Goal: Task Accomplishment & Management: Manage account settings

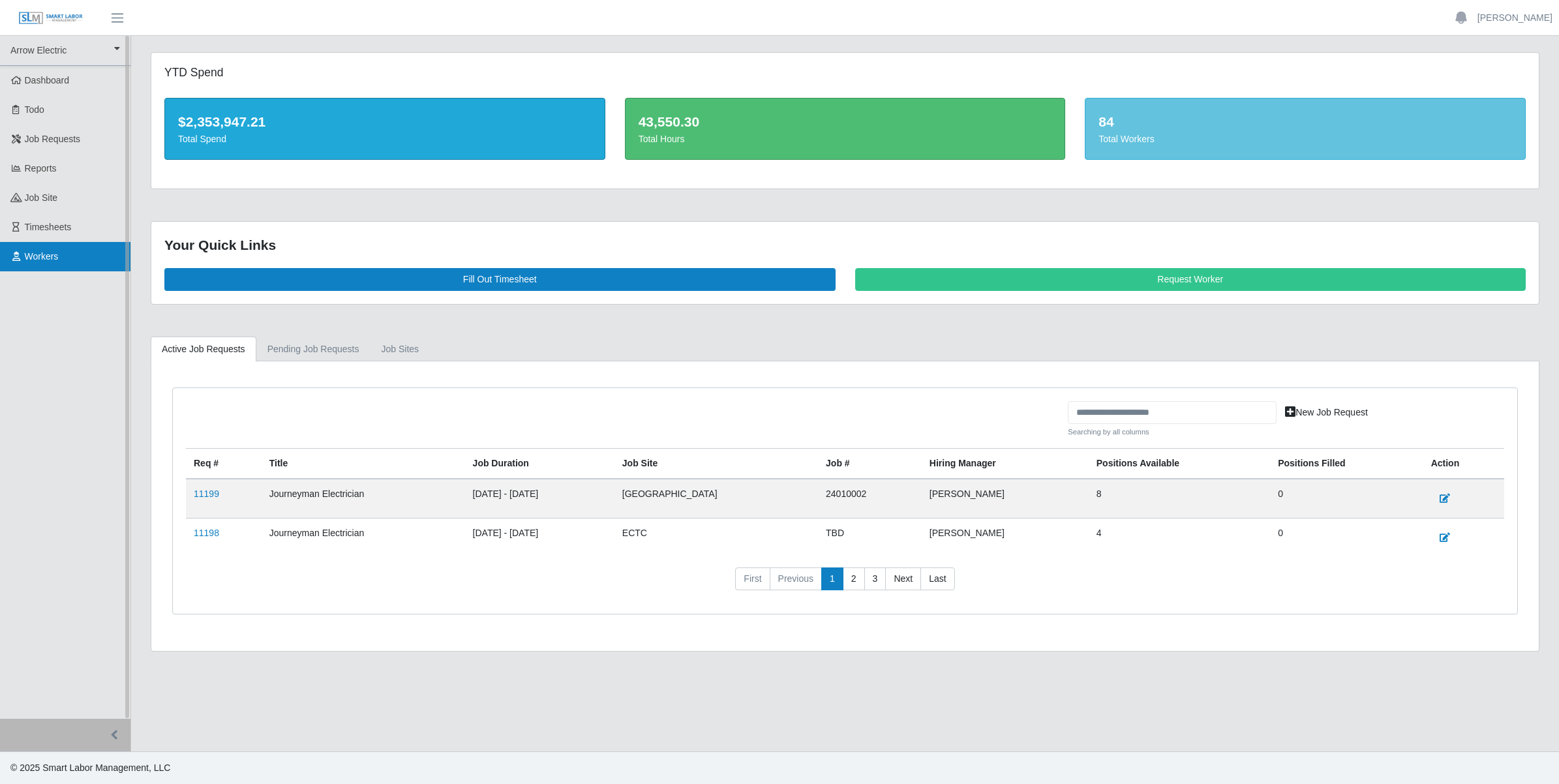
click at [52, 251] on span "Workers" at bounding box center [41, 256] width 34 height 10
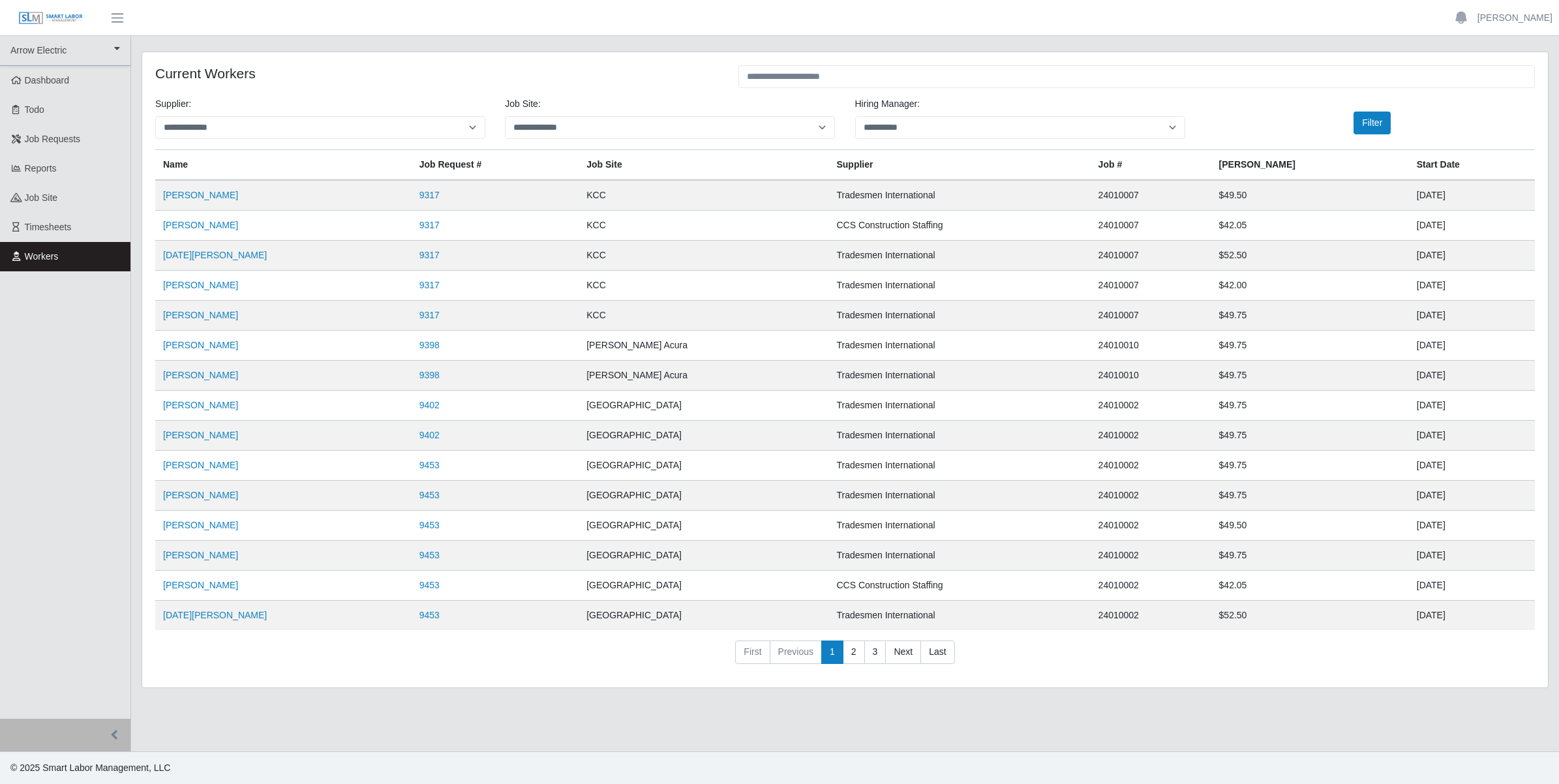
click at [174, 164] on th "Name" at bounding box center [283, 165] width 256 height 31
click at [178, 190] on link "Benjamin Redmon" at bounding box center [200, 195] width 75 height 10
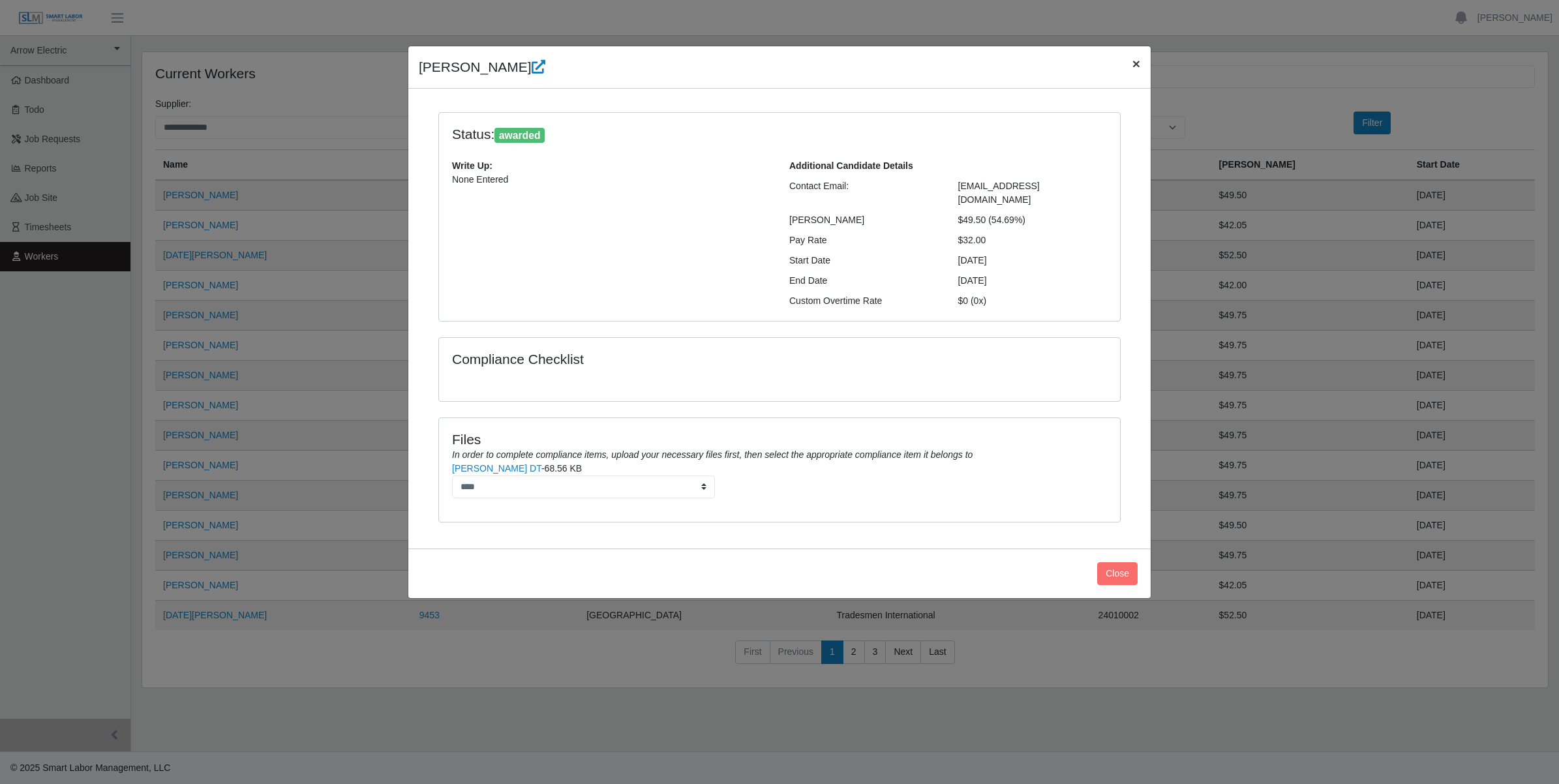
click at [1137, 64] on span "×" at bounding box center [1137, 64] width 8 height 15
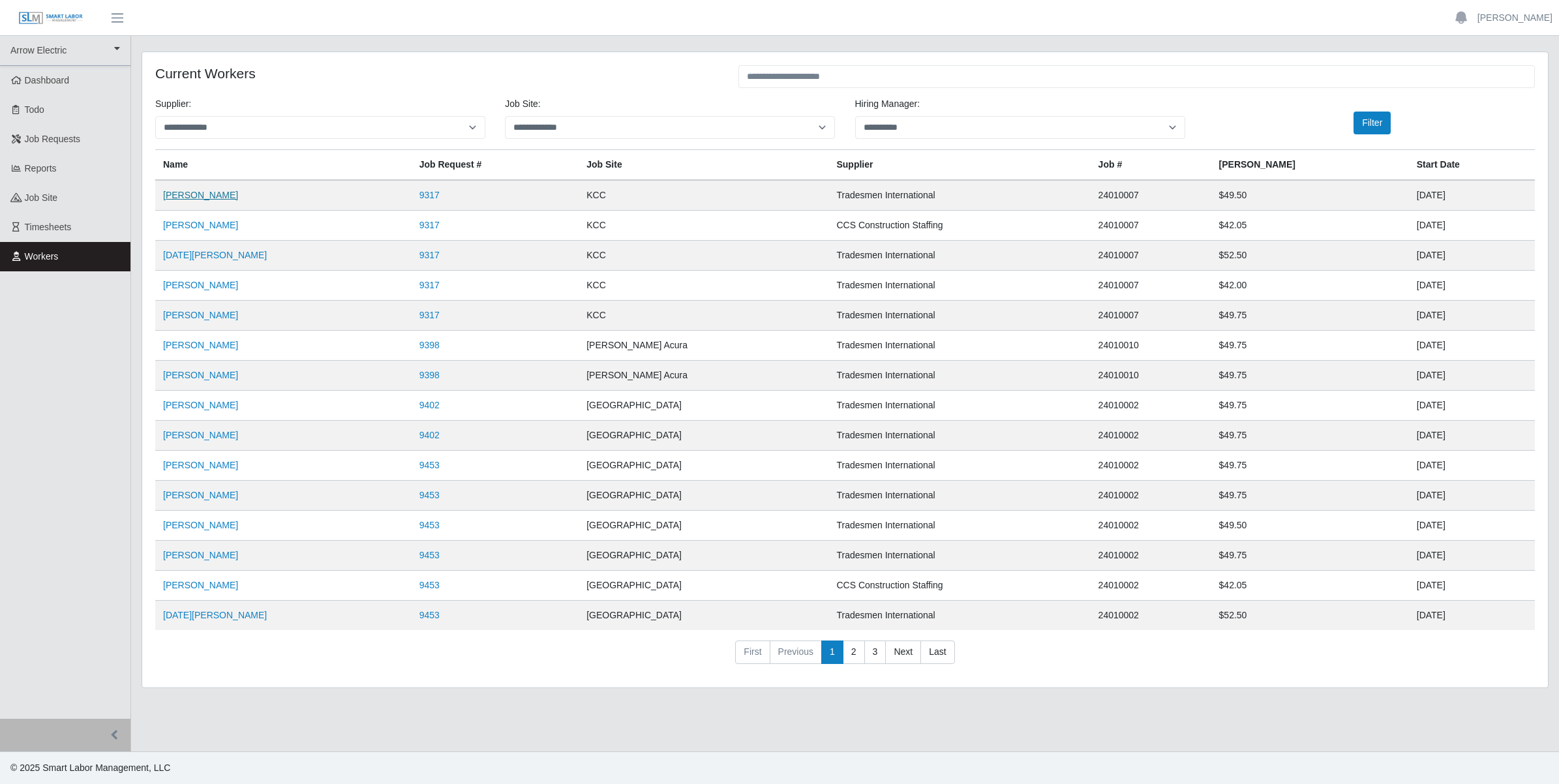
click at [190, 196] on link "[PERSON_NAME]" at bounding box center [200, 195] width 75 height 10
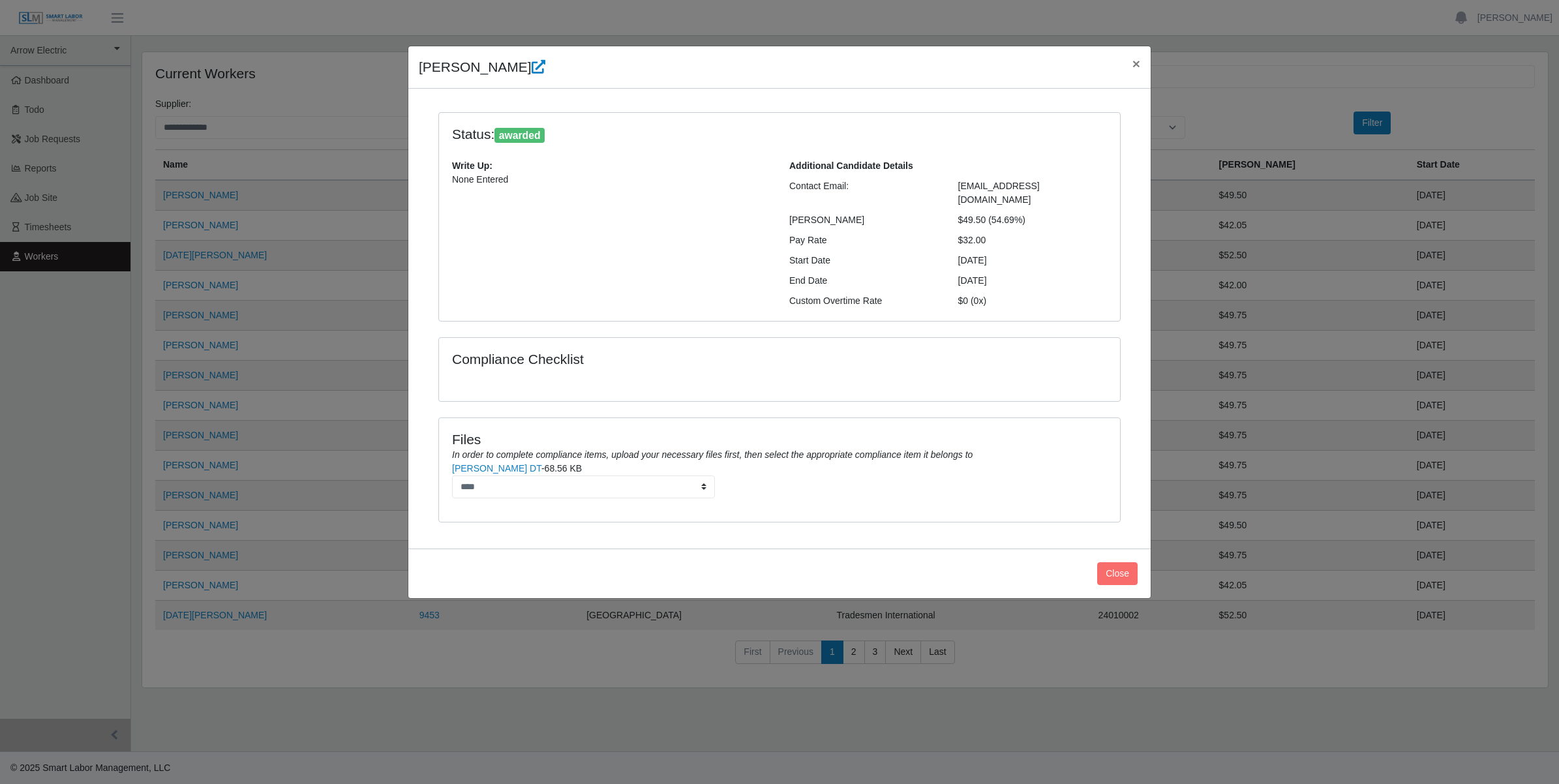
click at [503, 124] on div "Status: awarded Write Up: None Entered Additional Candidate Details Contact Ema…" at bounding box center [780, 217] width 681 height 208
click at [543, 69] on icon at bounding box center [538, 66] width 14 height 14
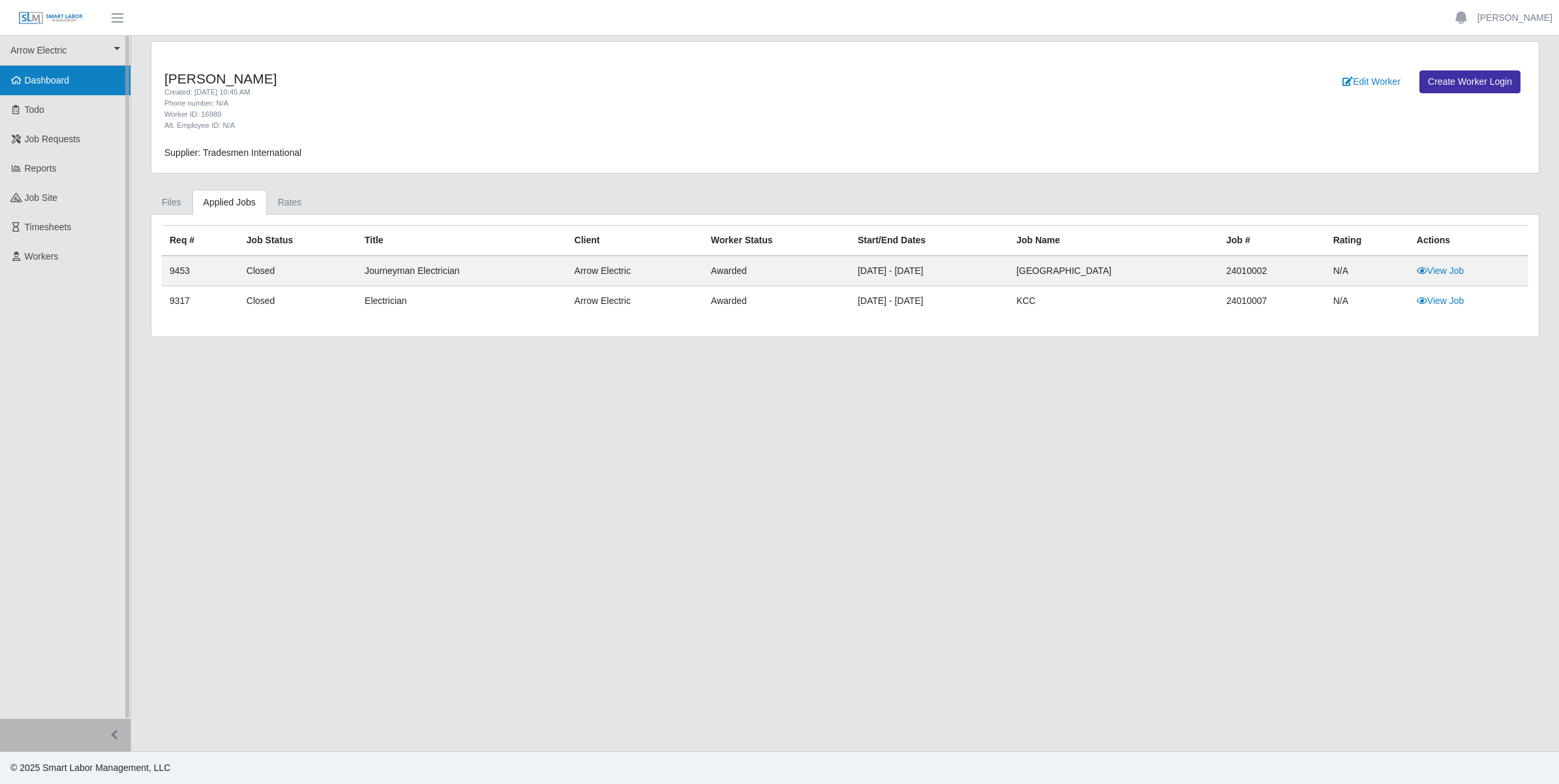
click at [54, 71] on link "Dashboard" at bounding box center [65, 80] width 130 height 29
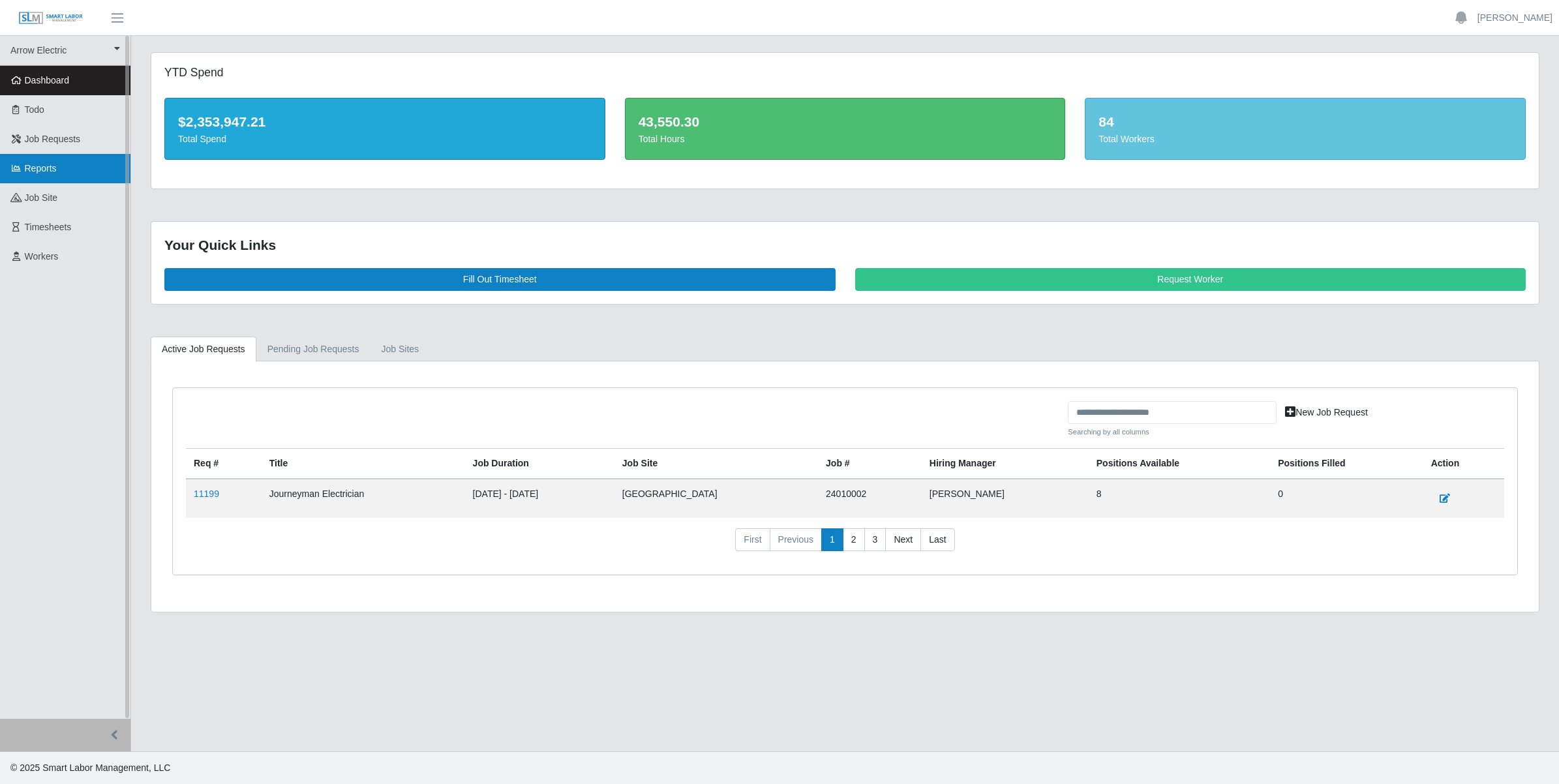
click at [45, 169] on span "Reports" at bounding box center [41, 168] width 32 height 10
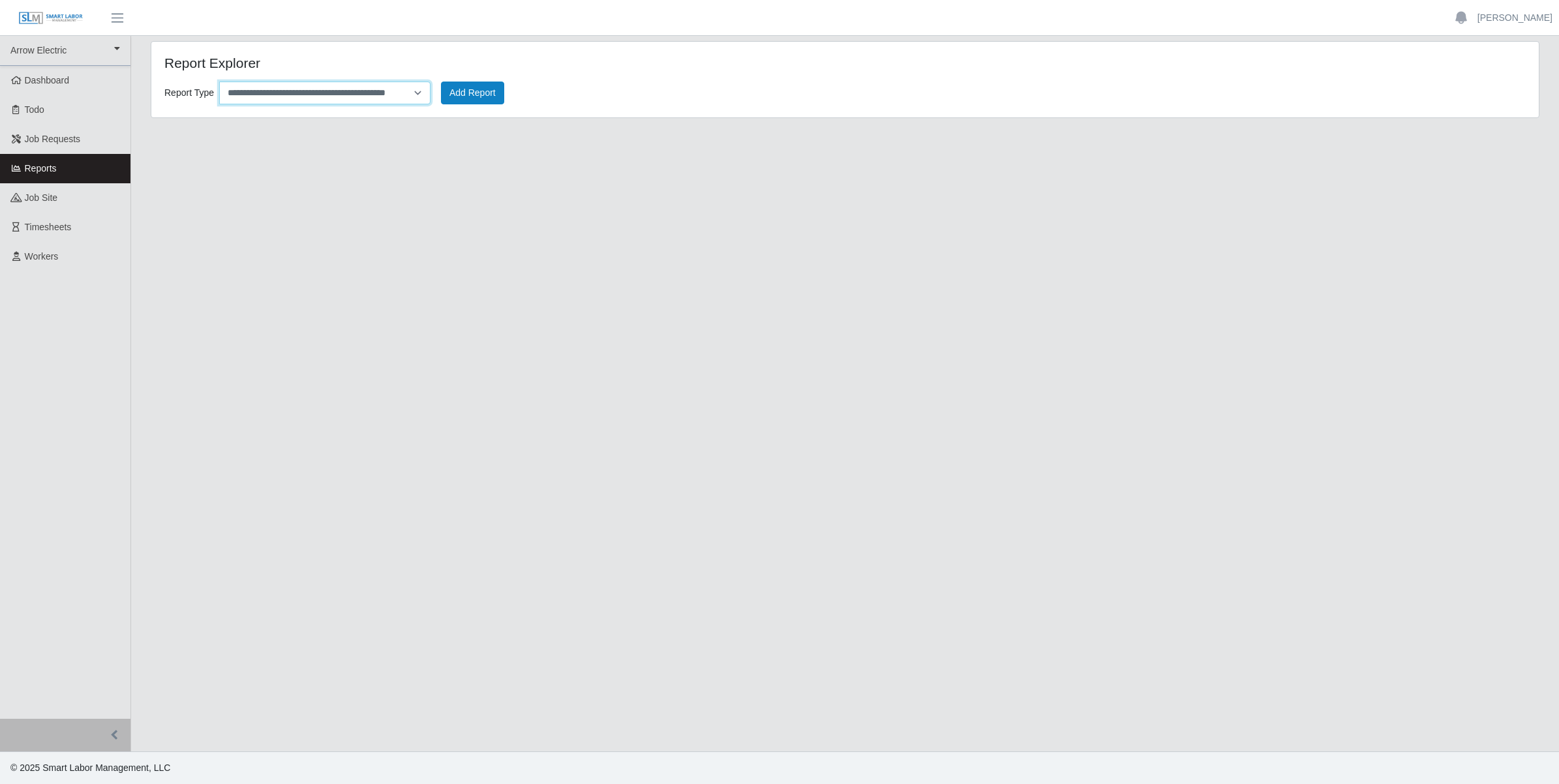
click at [369, 95] on select "**********" at bounding box center [325, 93] width 212 height 23
click at [161, 258] on main "**********" at bounding box center [845, 394] width 1428 height 716
click at [37, 219] on link "Timesheets" at bounding box center [65, 227] width 130 height 29
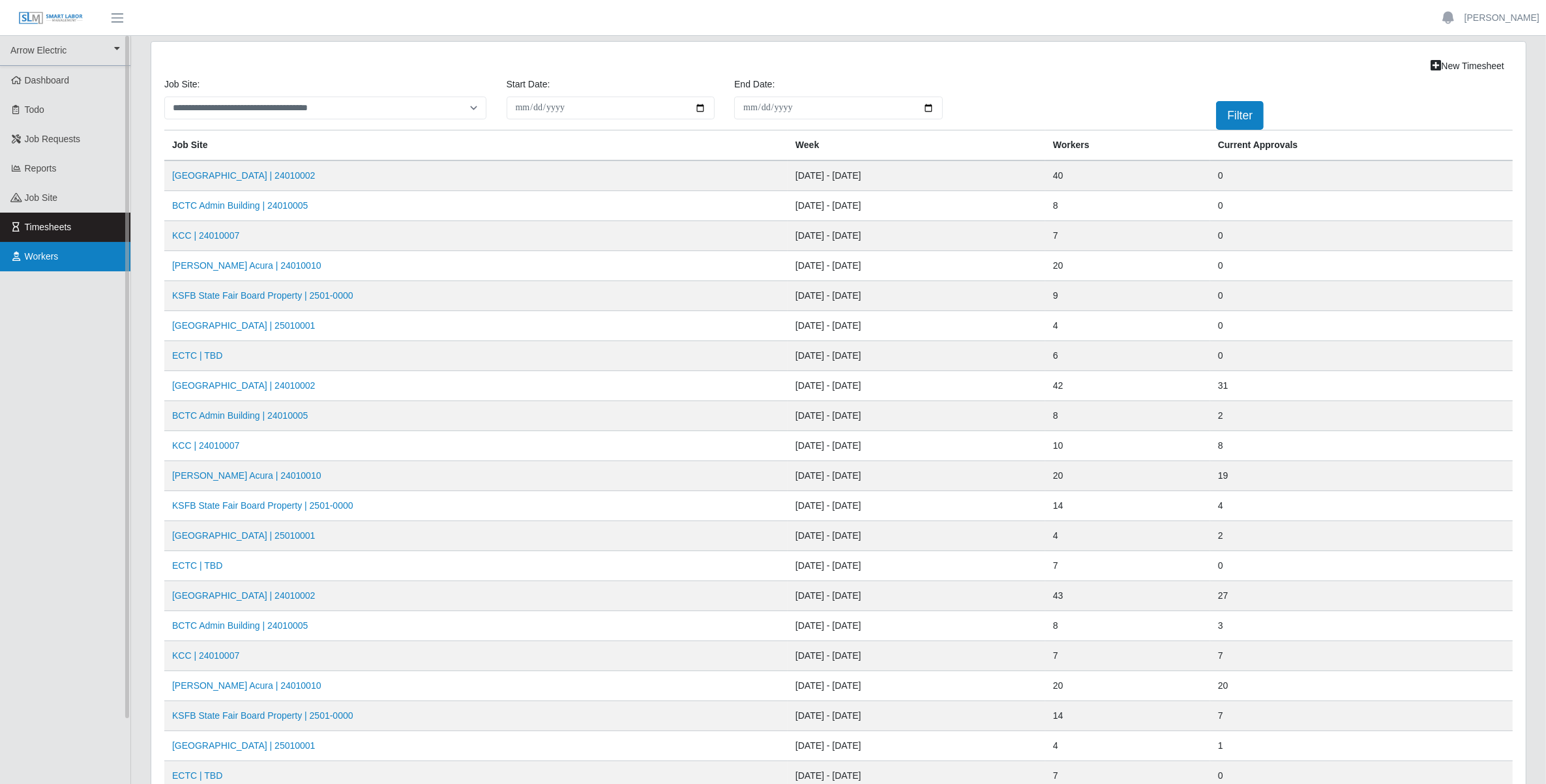
click at [50, 256] on span "Workers" at bounding box center [41, 256] width 34 height 10
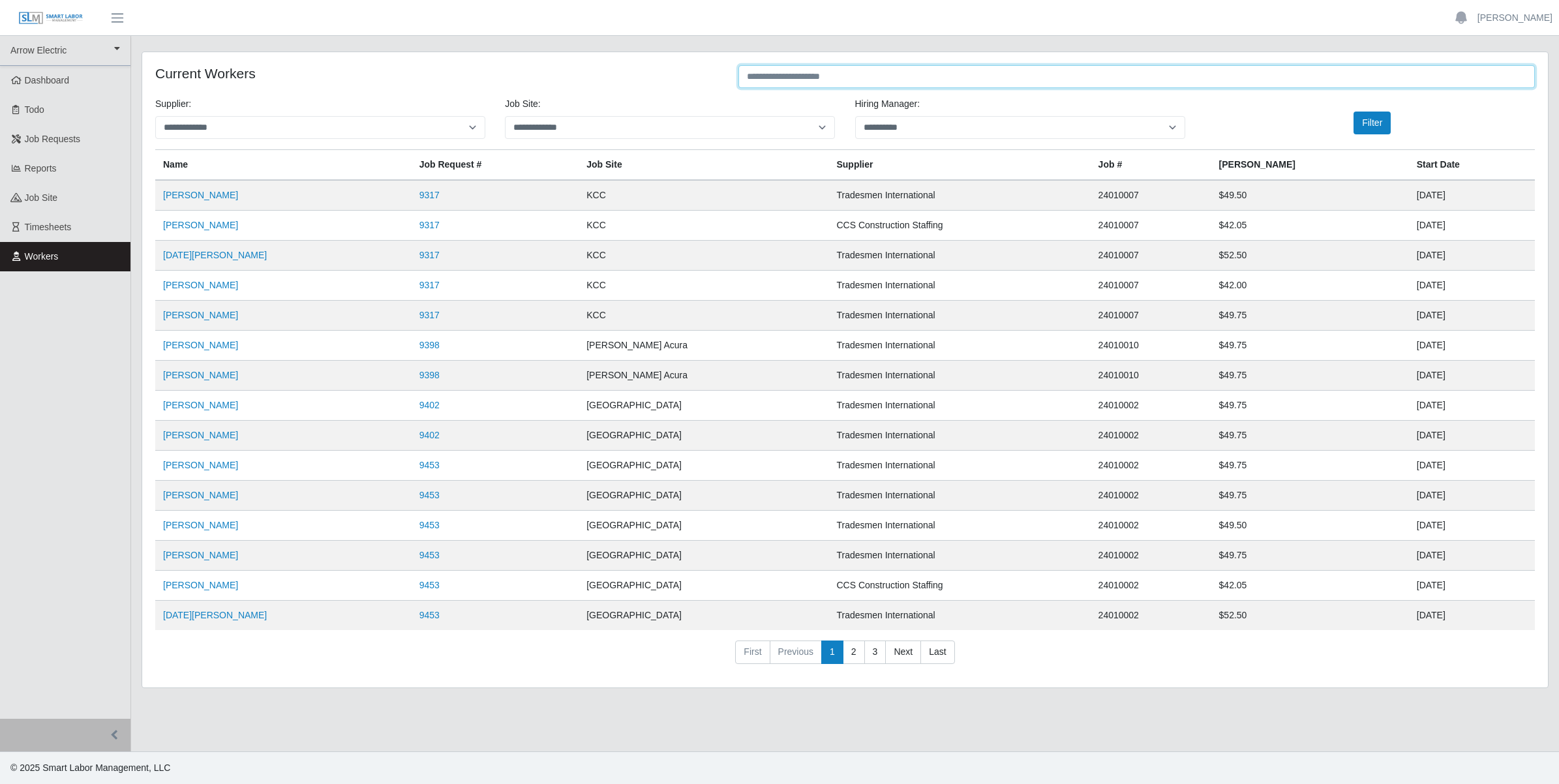
click at [803, 77] on input "text" at bounding box center [1136, 76] width 796 height 23
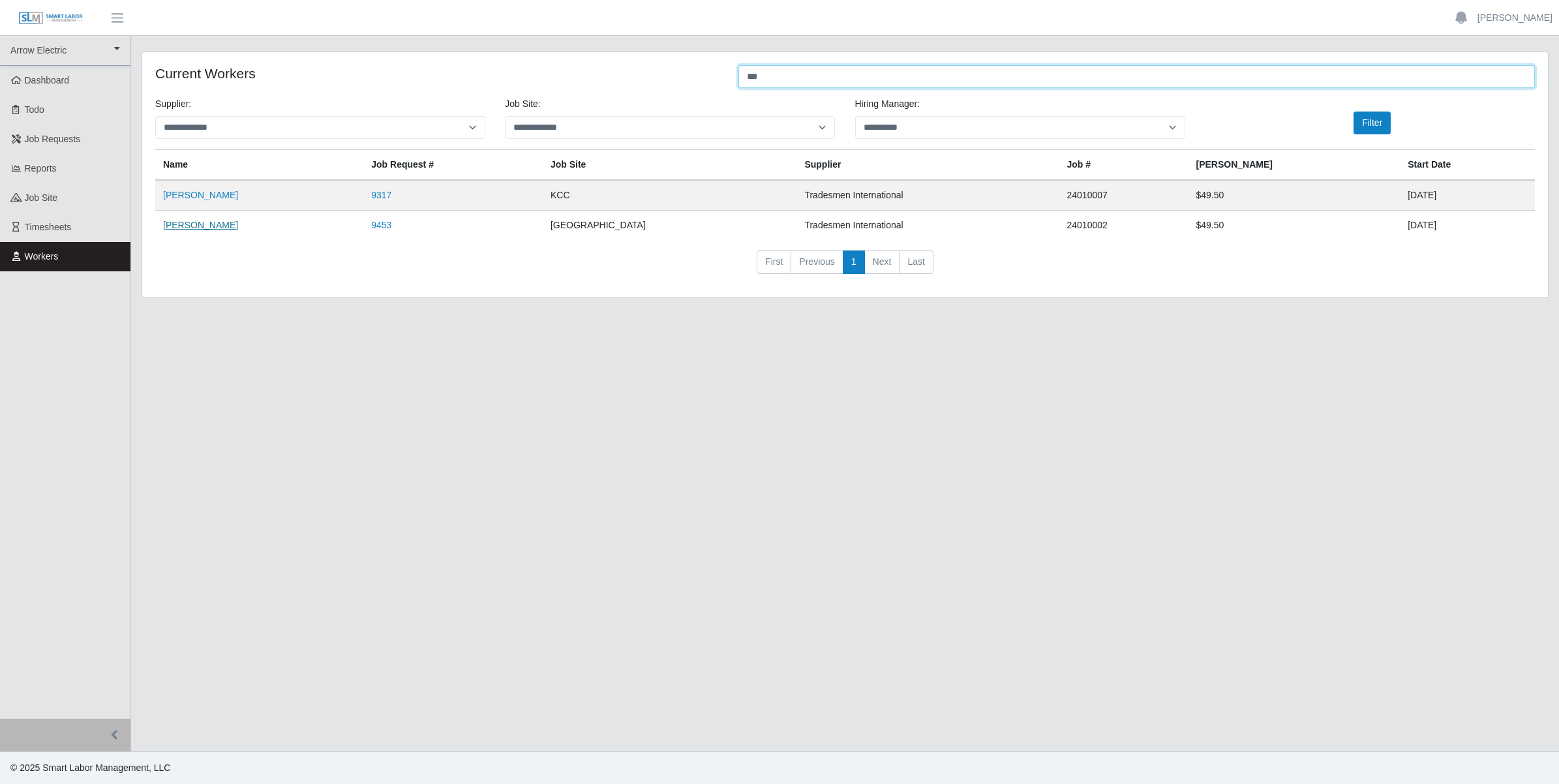
type input "***"
click at [209, 219] on link "Benjamin Redmon" at bounding box center [200, 224] width 75 height 10
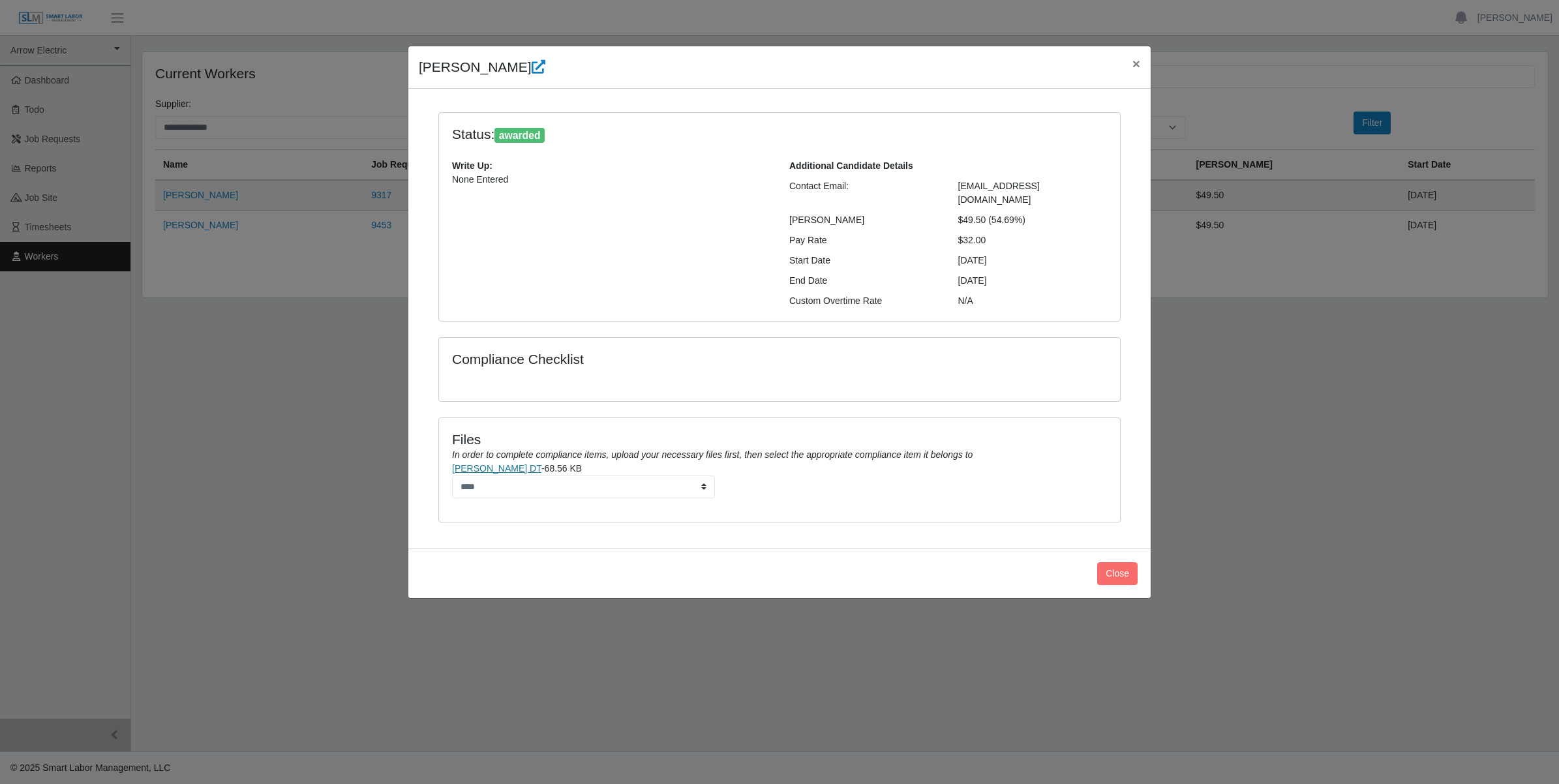
click at [496, 463] on link "Benjamin Redmon DT" at bounding box center [496, 468] width 89 height 10
click at [496, 177] on p "None Entered" at bounding box center [610, 179] width 317 height 14
click at [1118, 562] on button "Close" at bounding box center [1117, 573] width 41 height 23
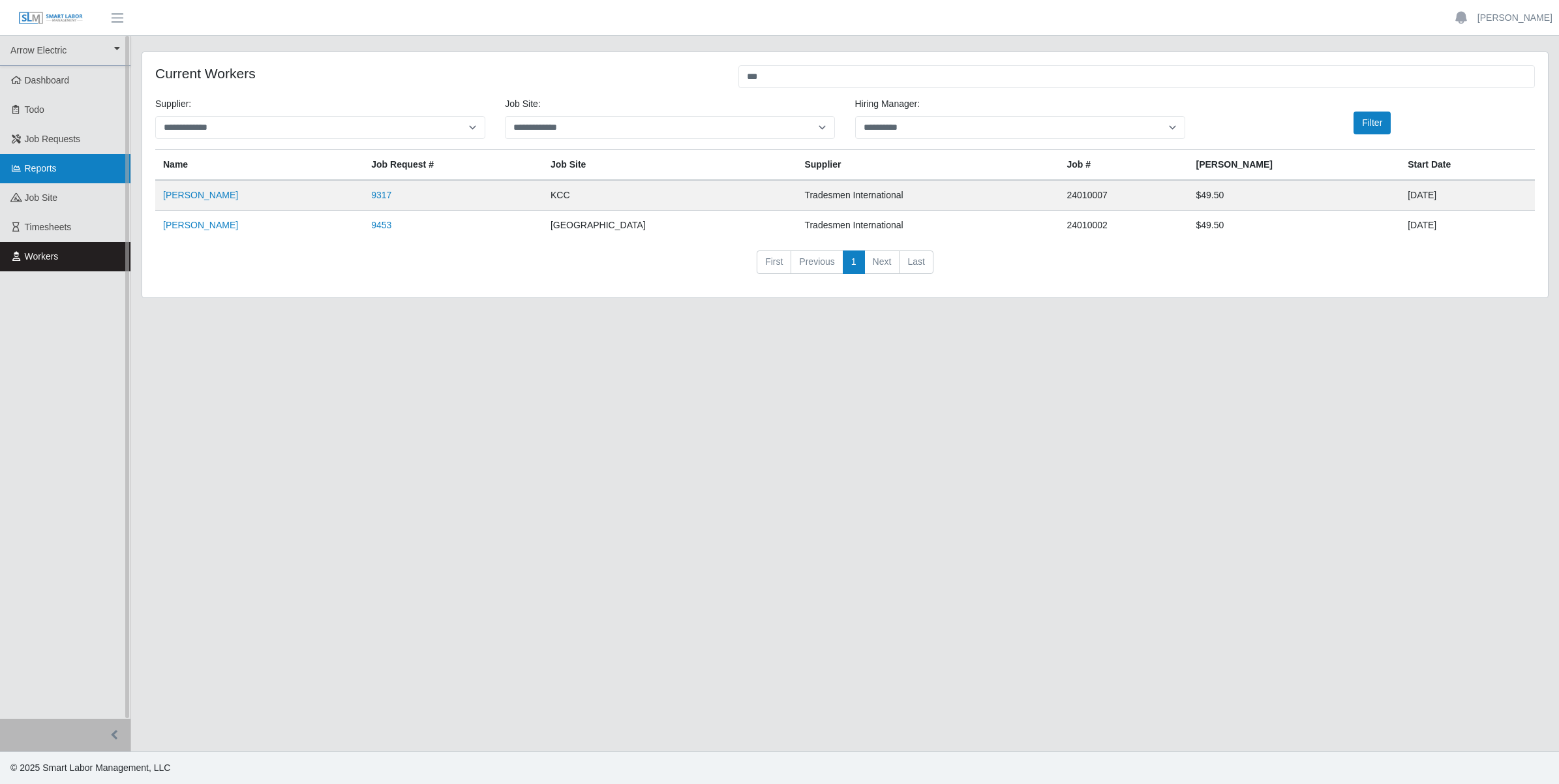
click at [38, 168] on span "Reports" at bounding box center [41, 168] width 32 height 10
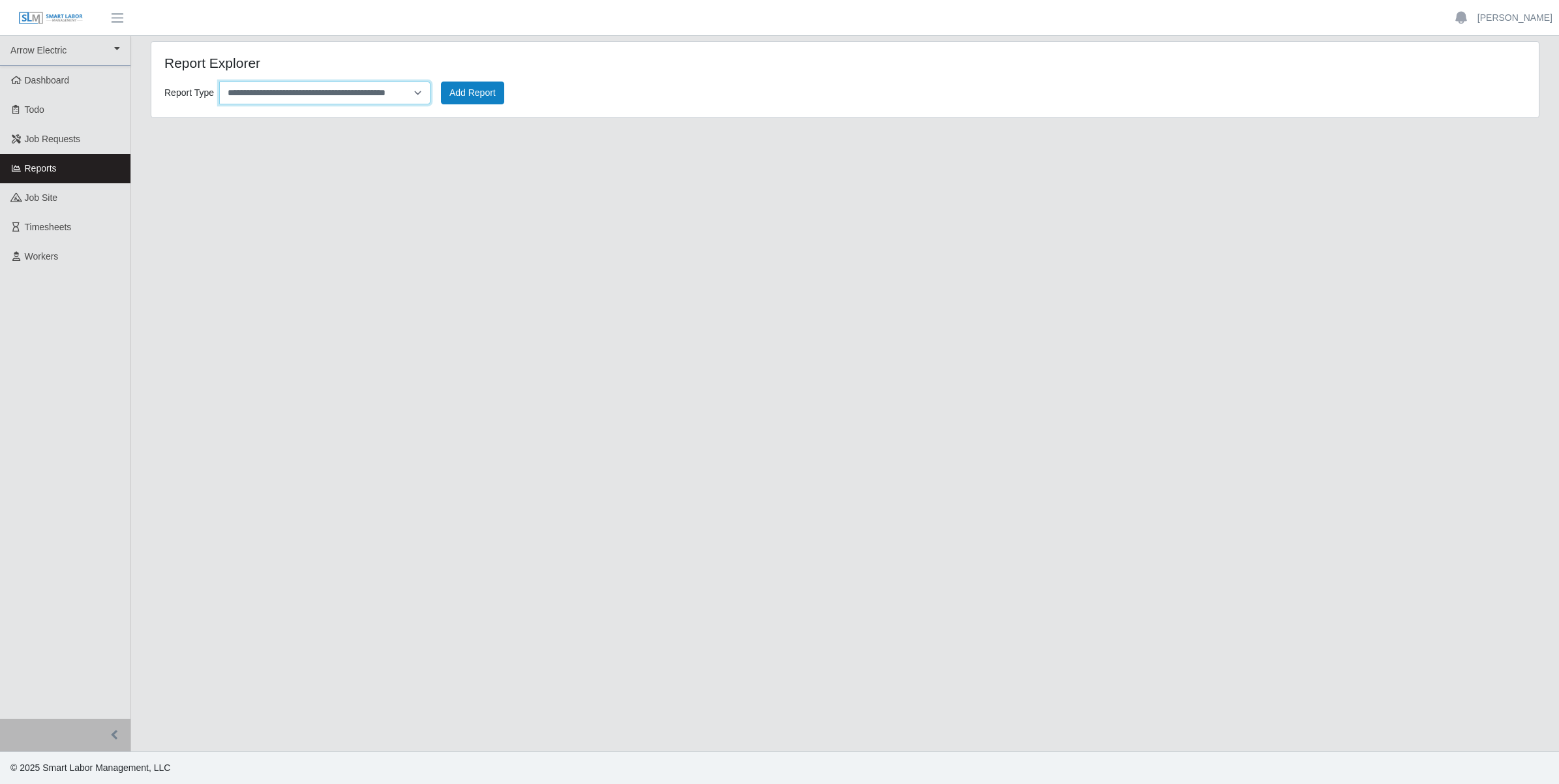
click at [392, 89] on select "**********" at bounding box center [325, 93] width 212 height 23
